Goal: Information Seeking & Learning: Learn about a topic

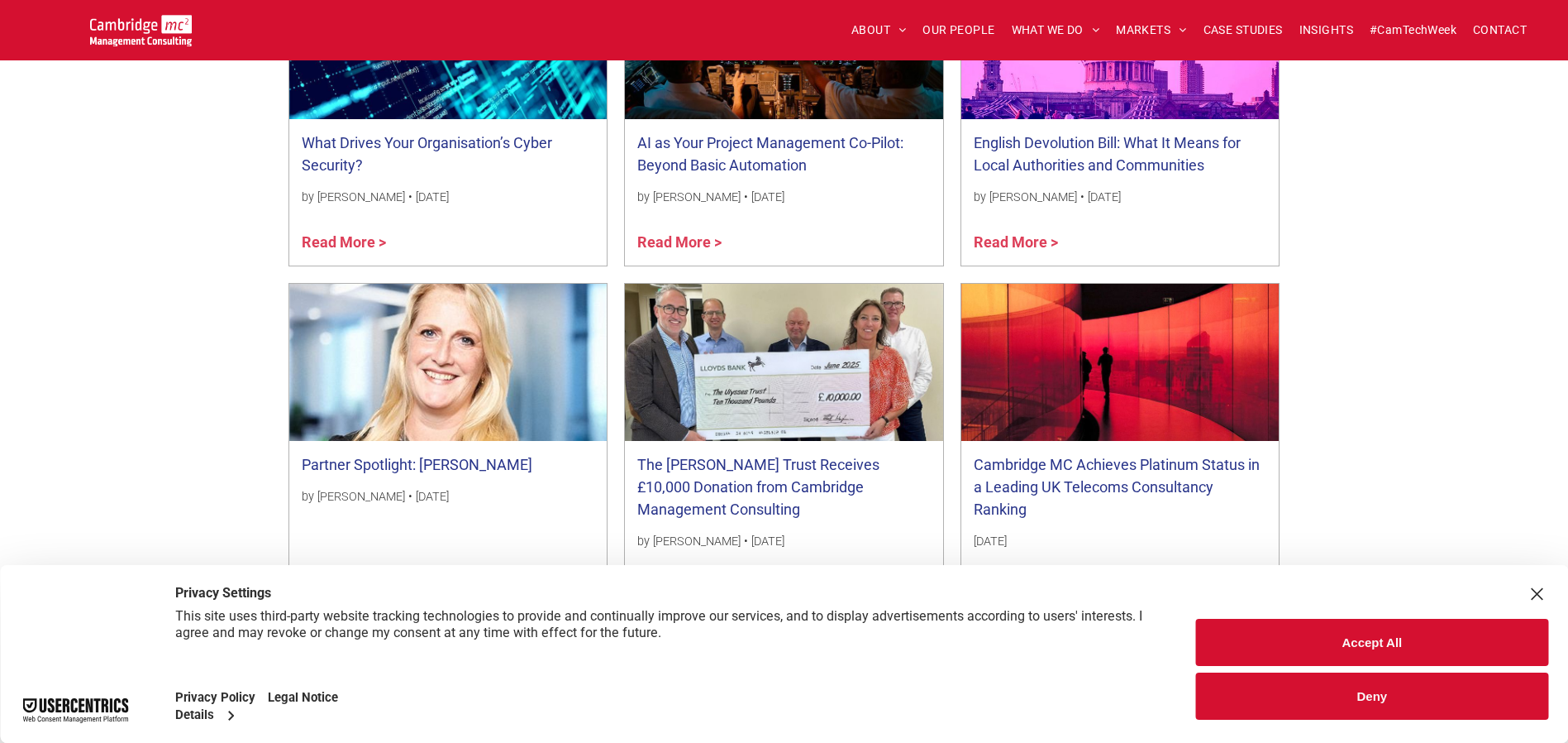
scroll to position [1347, 0]
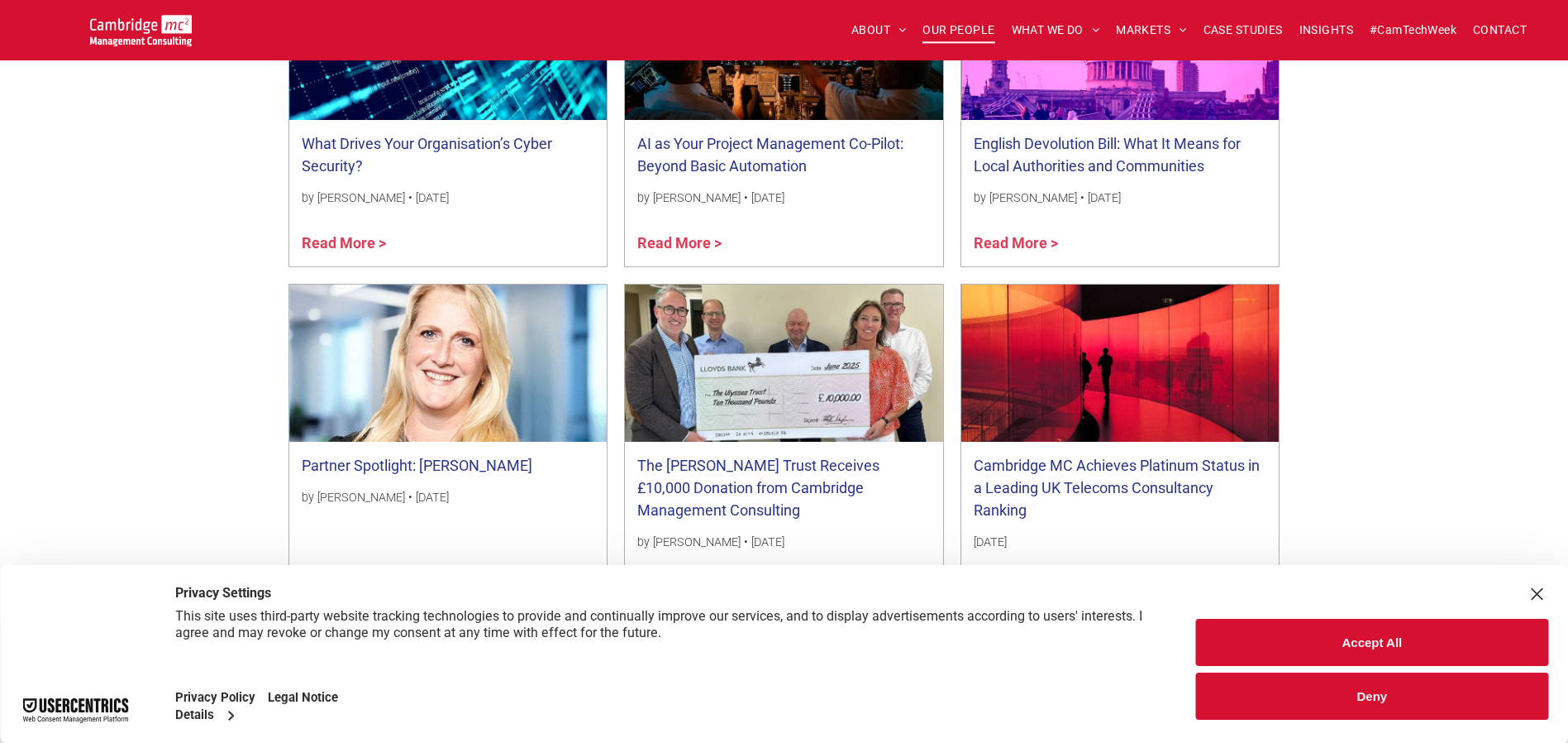
click at [966, 27] on span "OUR PEOPLE" at bounding box center [958, 30] width 72 height 26
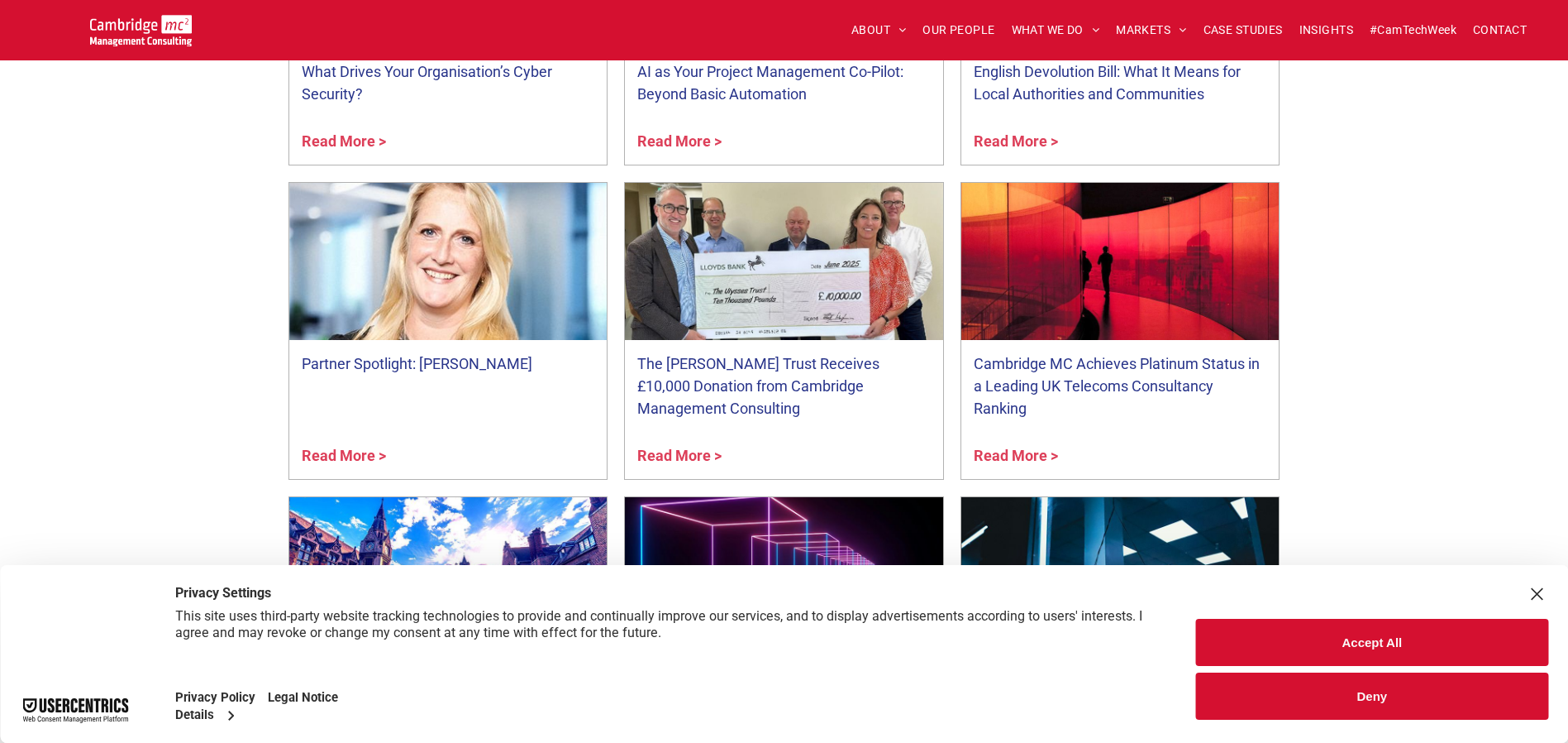
scroll to position [6285, 0]
